Goal: Task Accomplishment & Management: Manage account settings

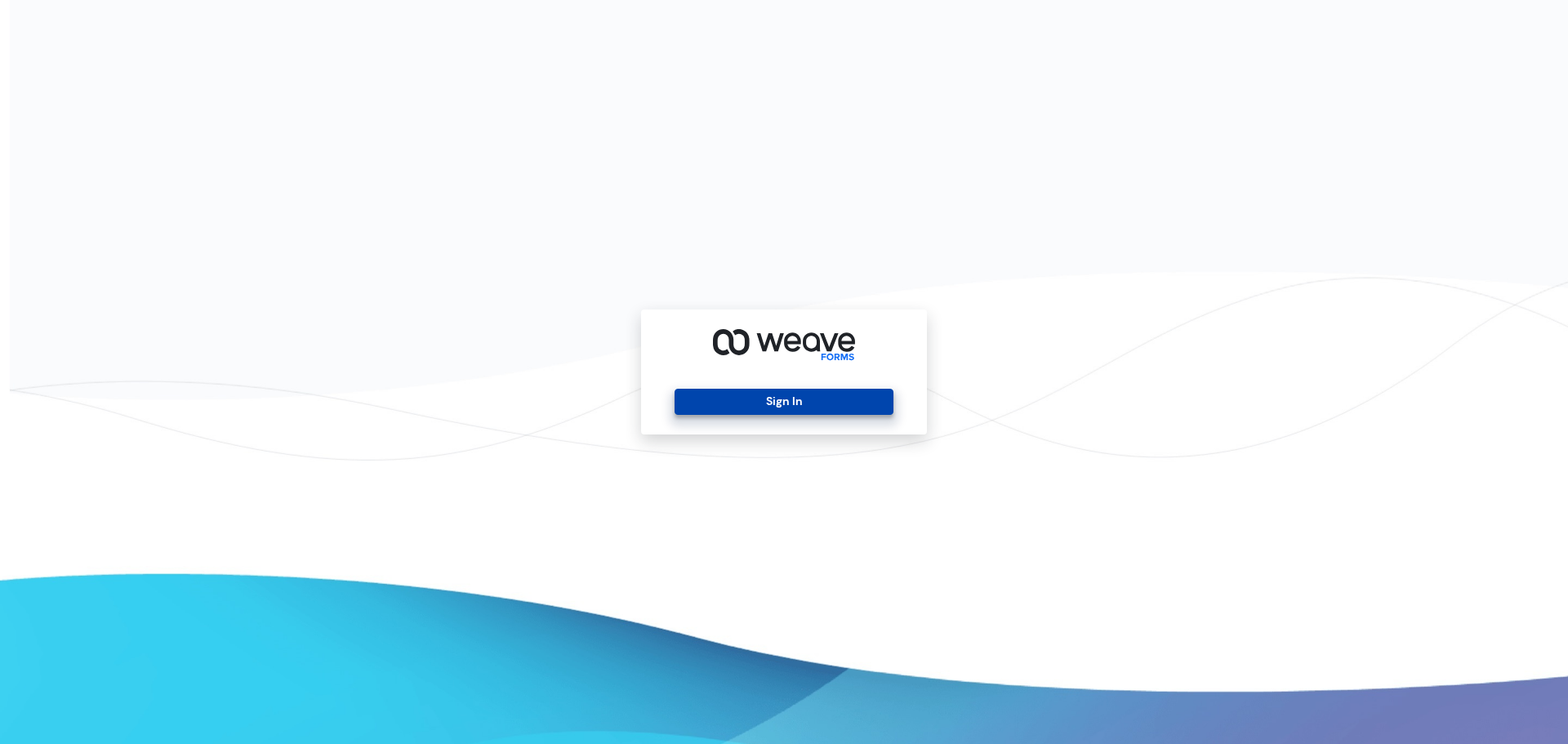
click at [844, 409] on button "Sign In" at bounding box center [783, 402] width 218 height 26
click at [790, 403] on button "Sign In" at bounding box center [783, 402] width 218 height 26
